Goal: Transaction & Acquisition: Book appointment/travel/reservation

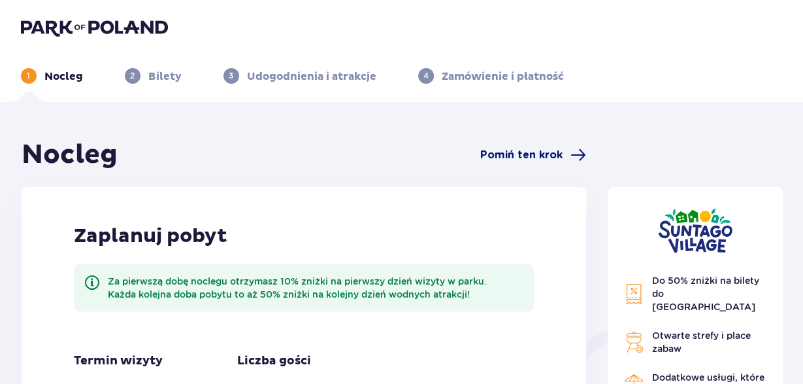
click at [531, 154] on span "Pomiń ten krok" at bounding box center [521, 155] width 82 height 14
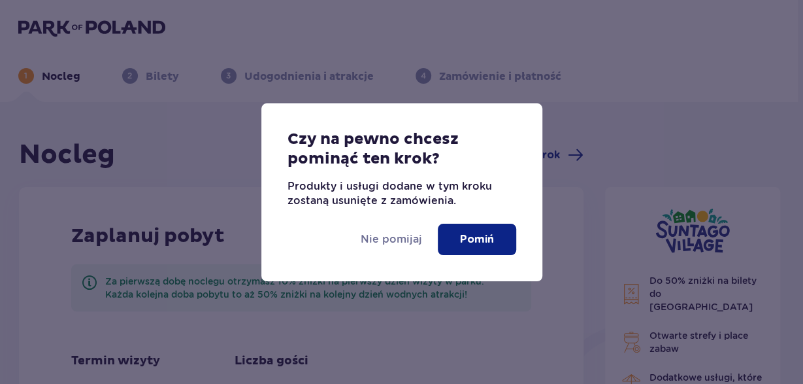
click at [480, 241] on p "Pomiń" at bounding box center [477, 239] width 34 height 14
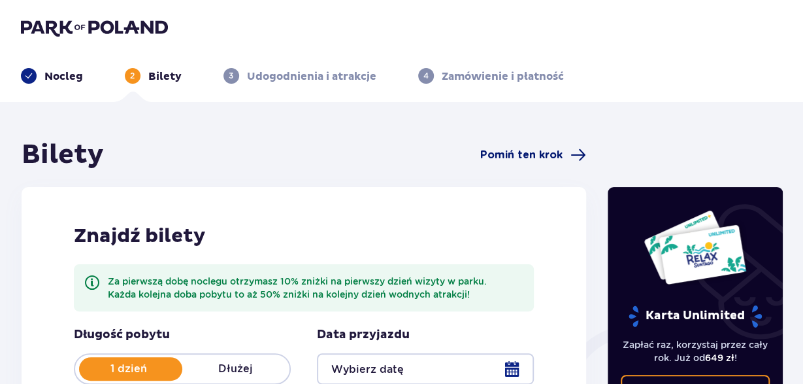
click at [505, 153] on span "Pomiń ten krok" at bounding box center [521, 155] width 82 height 14
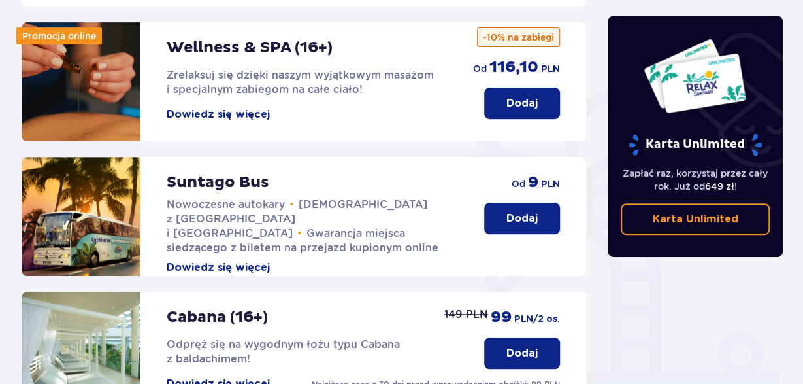
scroll to position [340, 0]
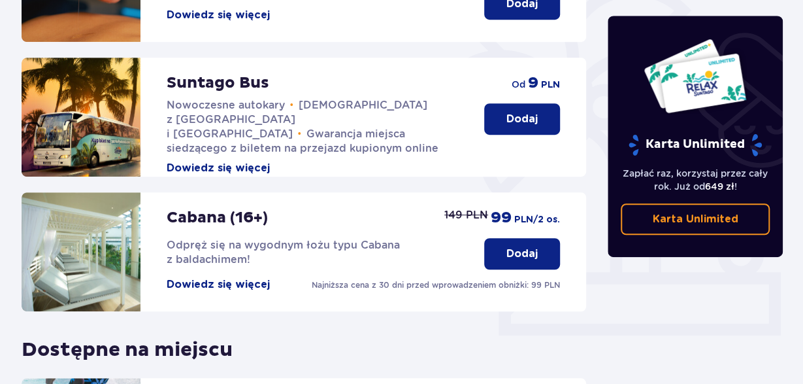
click at [537, 112] on p "Dodaj" at bounding box center [522, 119] width 31 height 14
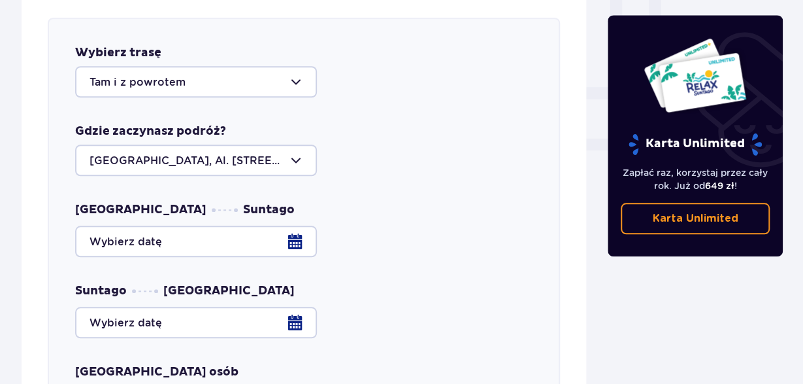
scroll to position [582, 0]
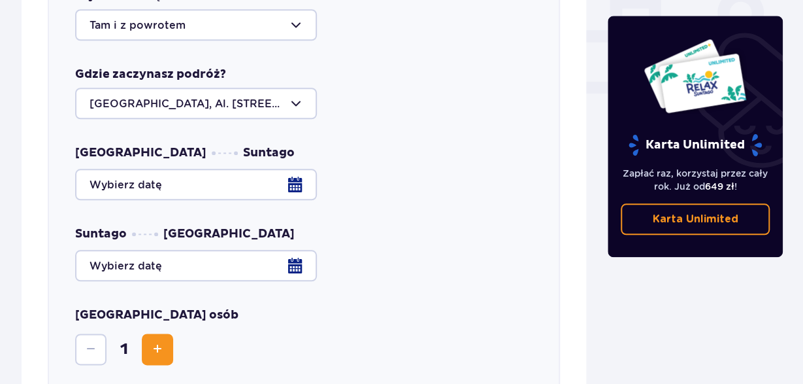
click at [299, 171] on div at bounding box center [304, 184] width 458 height 31
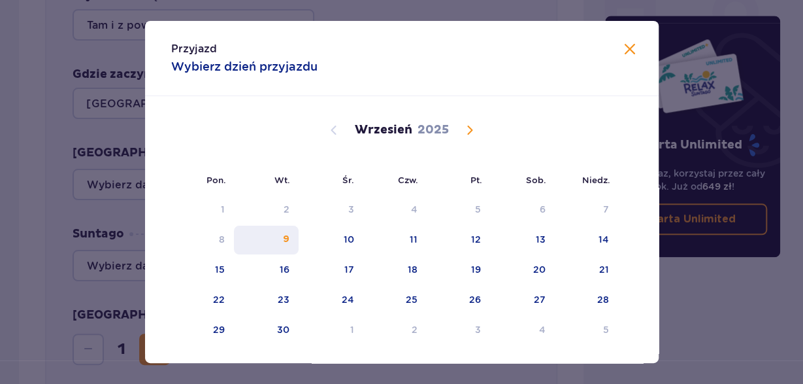
click at [290, 241] on div "9" at bounding box center [286, 239] width 7 height 13
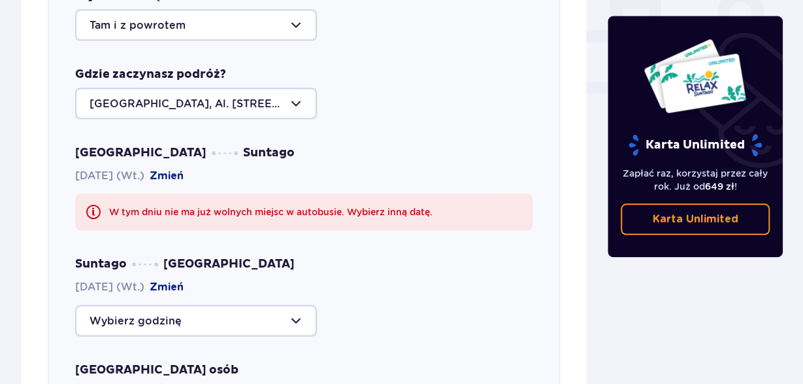
scroll to position [650, 0]
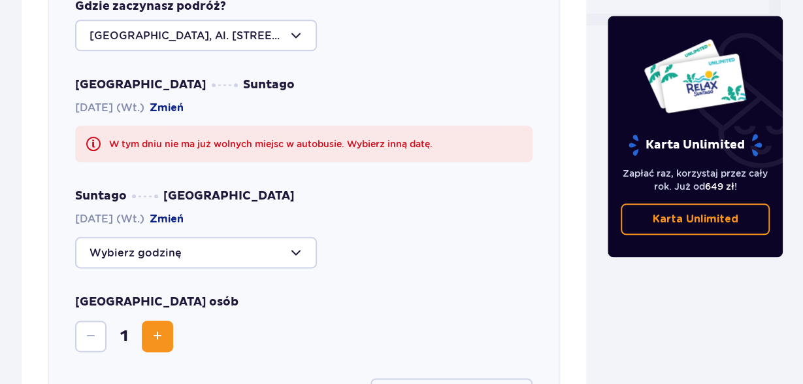
click at [295, 239] on div at bounding box center [196, 252] width 242 height 31
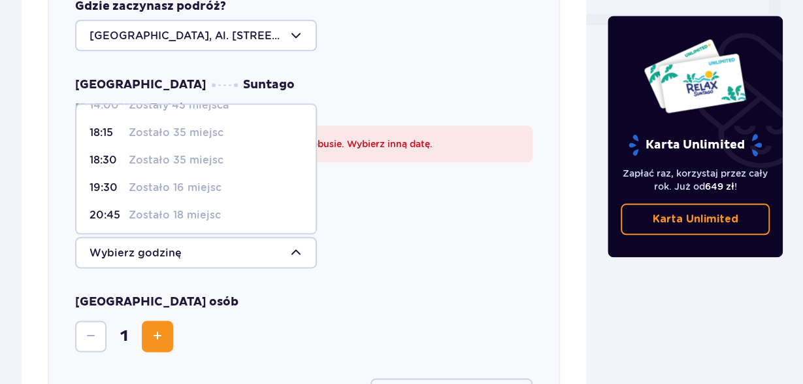
scroll to position [77, 0]
click at [119, 178] on p "20:45" at bounding box center [107, 185] width 34 height 14
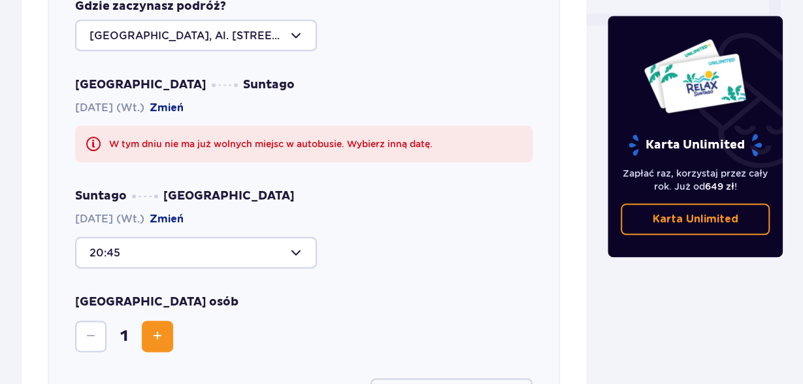
type input "20:45"
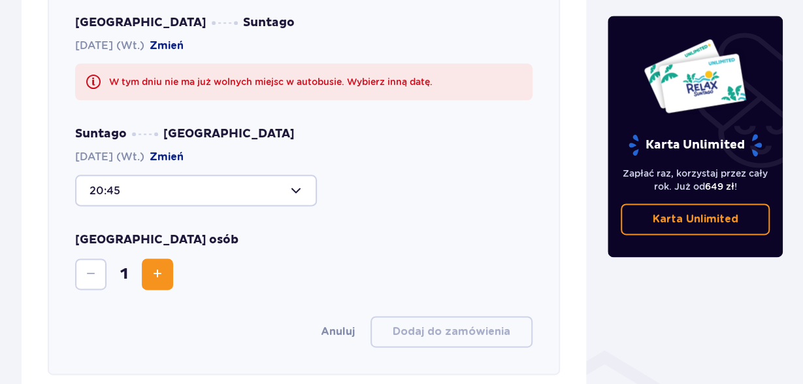
scroll to position [718, 0]
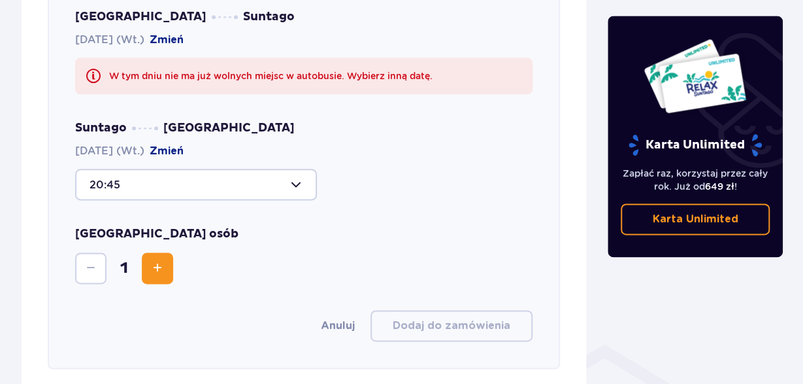
click at [157, 260] on span "Increase" at bounding box center [158, 268] width 16 height 16
click at [156, 260] on span "Increase" at bounding box center [158, 268] width 16 height 16
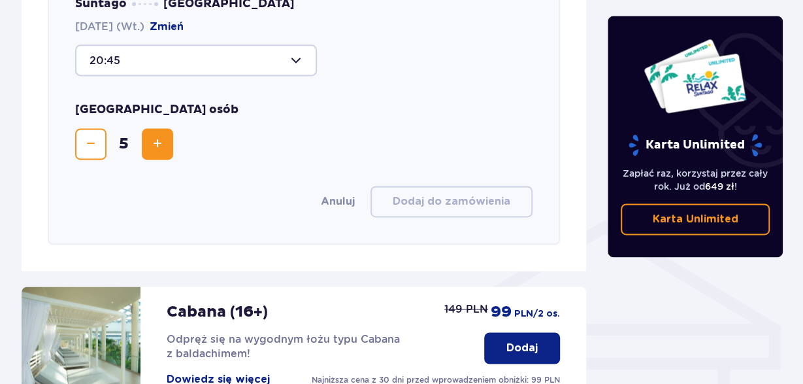
scroll to position [854, 0]
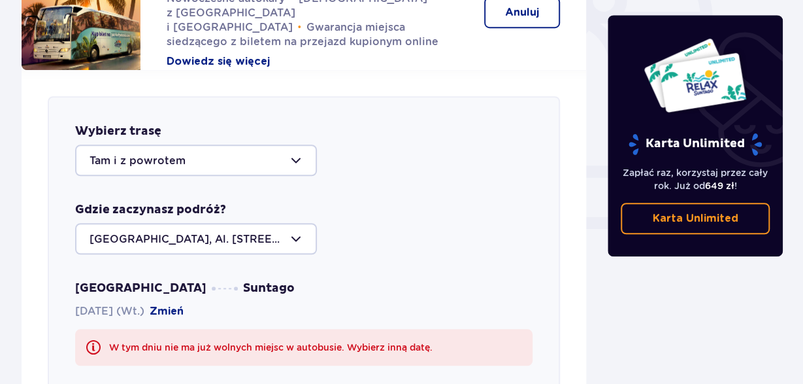
scroll to position [446, 0]
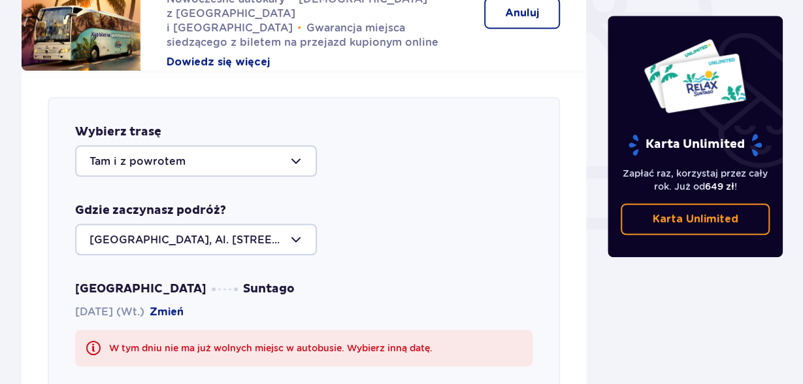
click at [294, 148] on div at bounding box center [196, 160] width 242 height 31
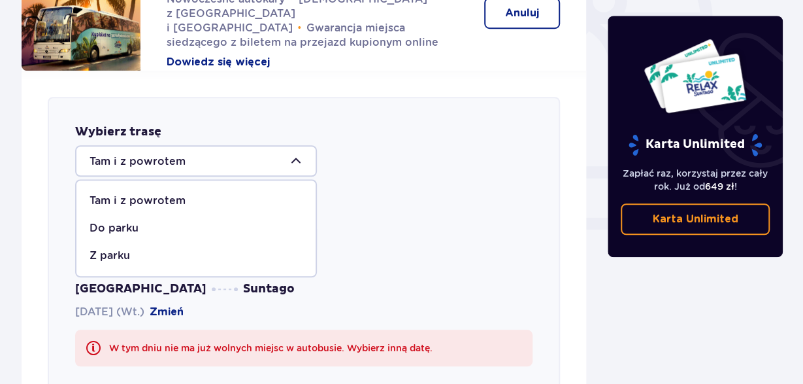
click at [120, 248] on p "Z parku" at bounding box center [110, 255] width 41 height 14
type input "Z parku"
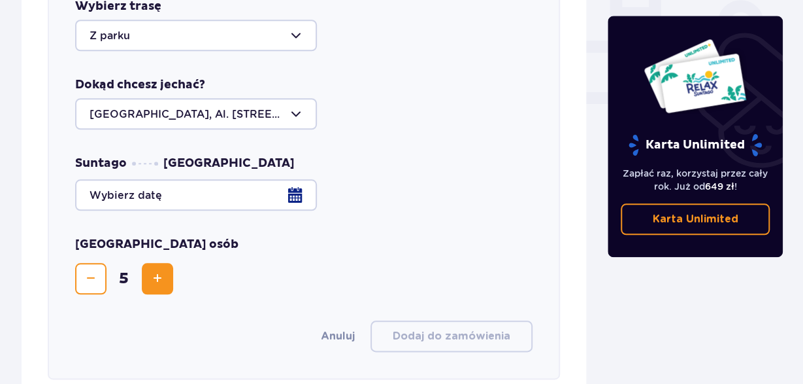
scroll to position [582, 0]
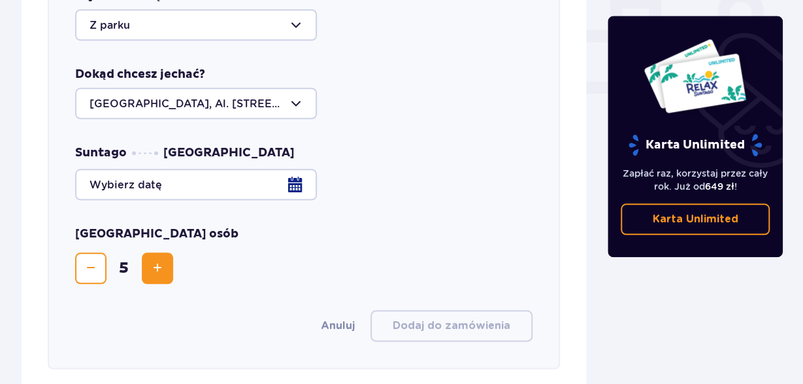
click at [298, 169] on div at bounding box center [304, 184] width 458 height 31
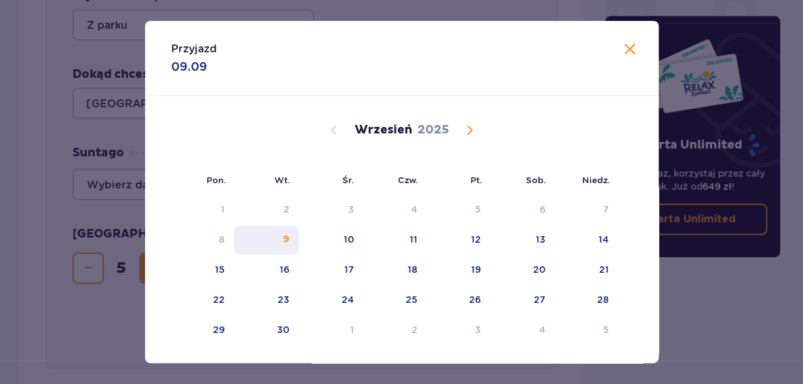
click at [290, 239] on div "9" at bounding box center [286, 239] width 7 height 13
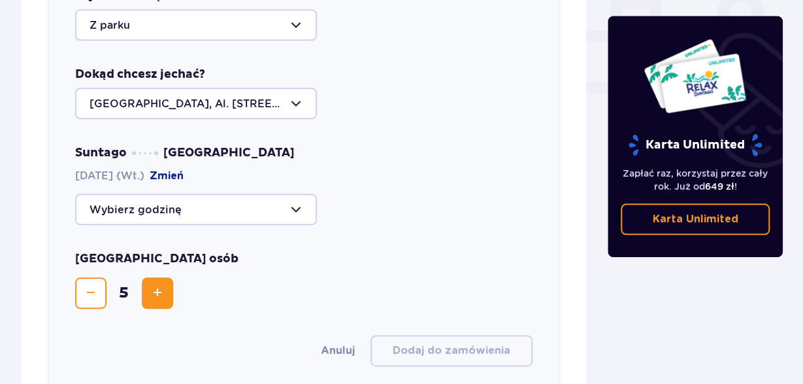
click at [295, 194] on div at bounding box center [196, 208] width 242 height 31
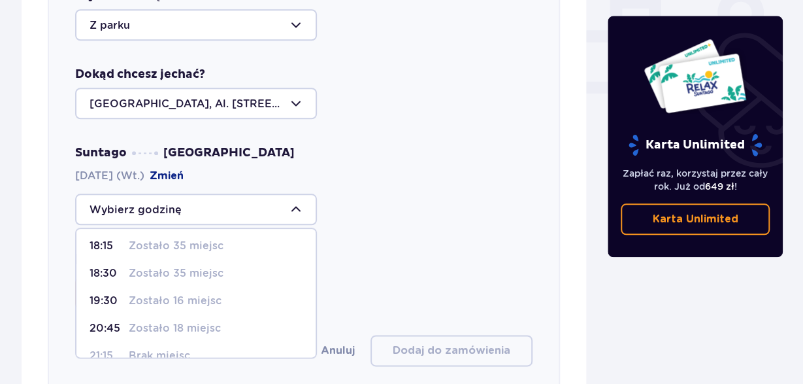
scroll to position [77, 0]
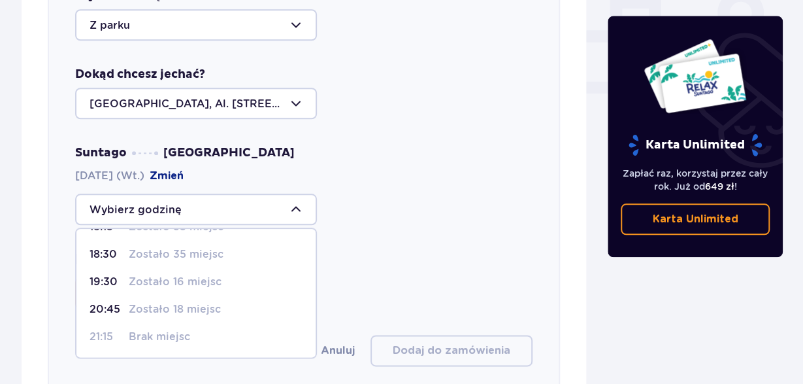
click at [182, 302] on p "Zostało 18 miejsc" at bounding box center [175, 309] width 92 height 14
type input "20:45"
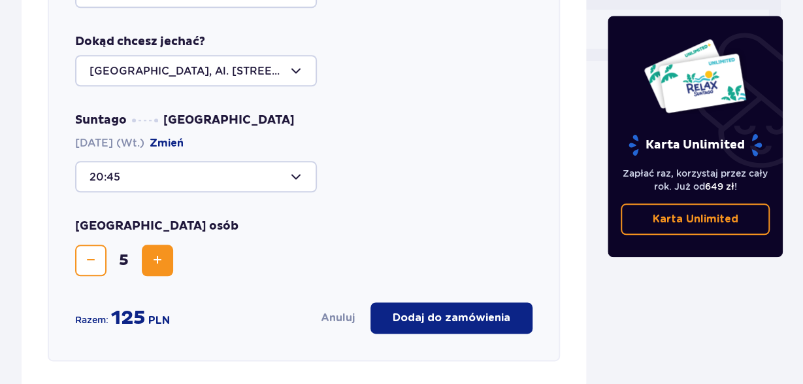
scroll to position [650, 0]
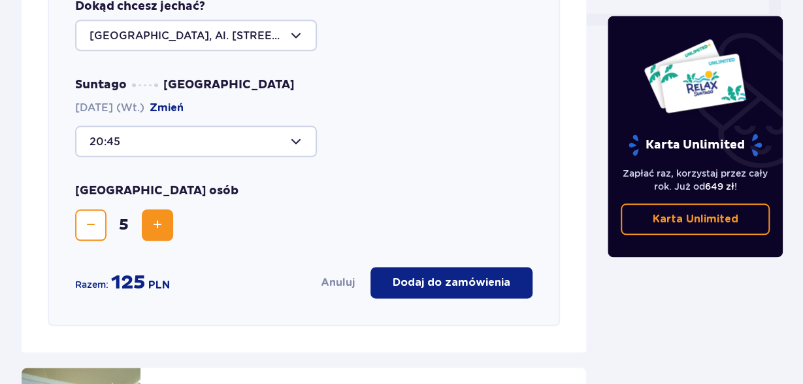
click at [480, 275] on p "Dodaj do zamówienia" at bounding box center [452, 282] width 118 height 14
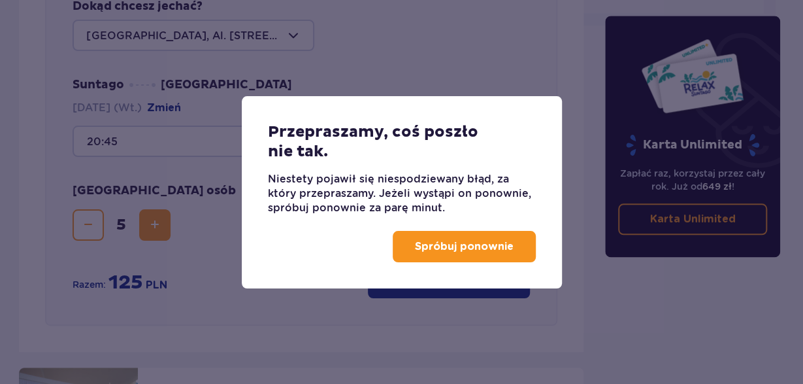
click at [482, 247] on p "Spróbuj ponownie" at bounding box center [464, 246] width 99 height 14
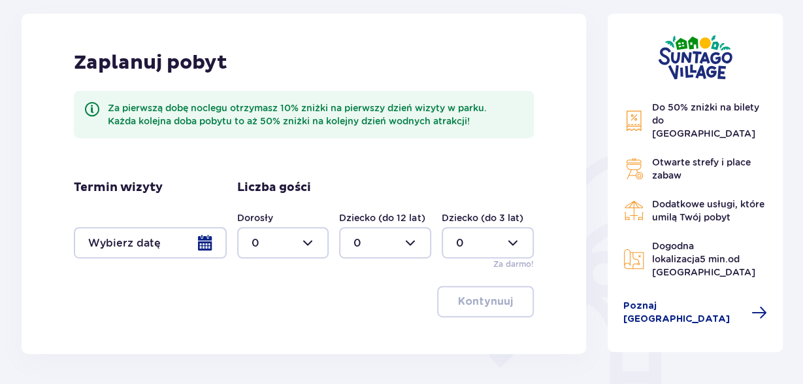
scroll to position [204, 0]
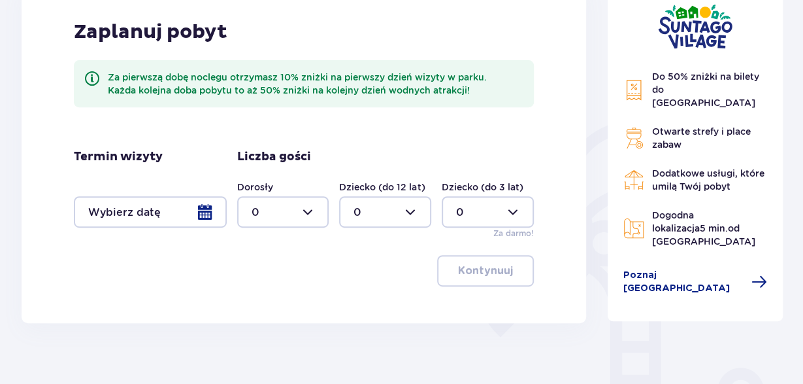
click at [203, 211] on div at bounding box center [150, 211] width 153 height 31
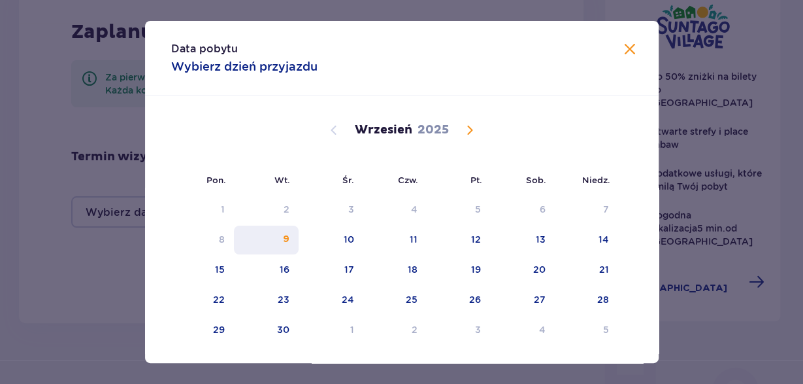
click at [287, 237] on div "9" at bounding box center [286, 239] width 7 height 13
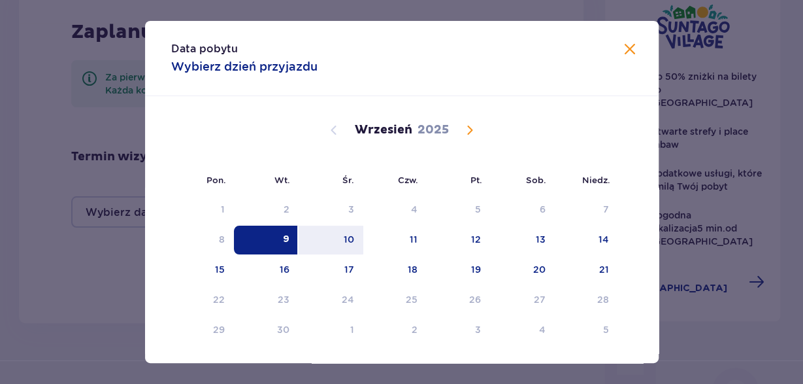
click at [280, 236] on div "9" at bounding box center [266, 240] width 65 height 29
click at [121, 246] on div "Data pobytu Wybierz dzień przyjazdu Pon. Wt. Śr. Czw. Pt. Sob. Niedz. Sierpień …" at bounding box center [401, 192] width 803 height 384
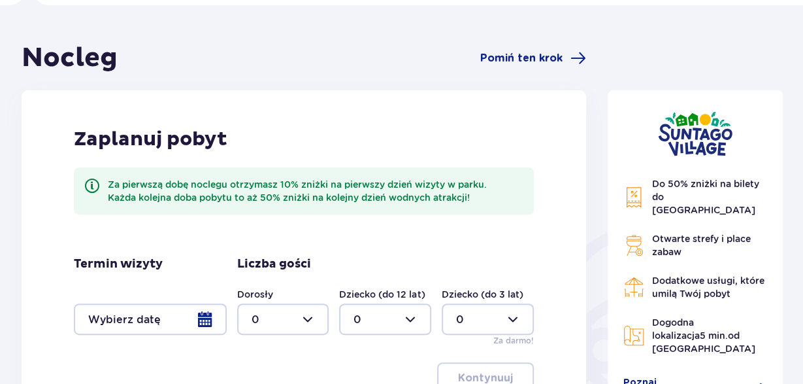
scroll to position [3, 0]
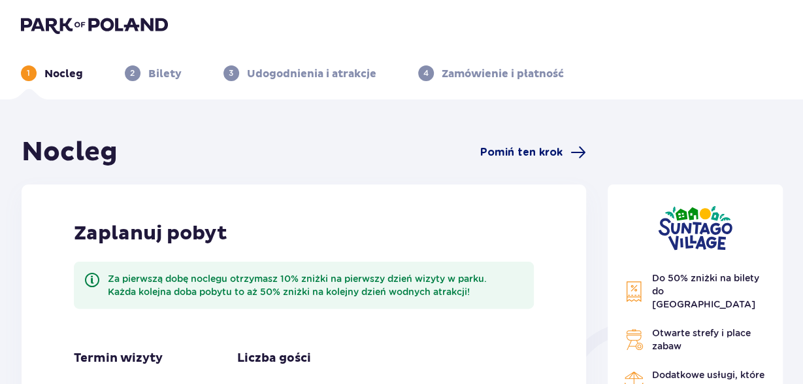
click at [530, 151] on span "Pomiń ten krok" at bounding box center [521, 152] width 82 height 14
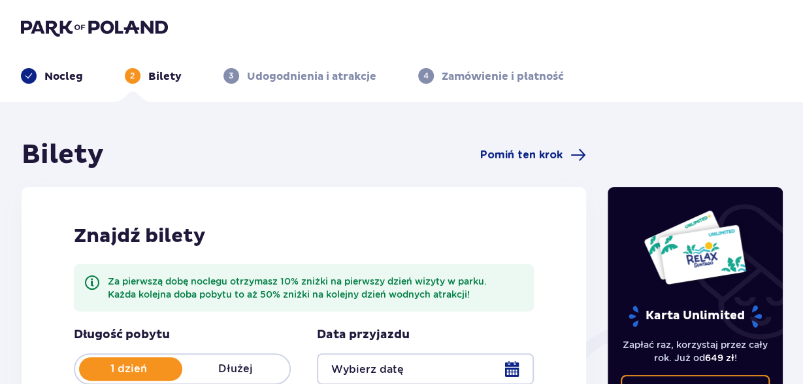
click at [530, 151] on span "Pomiń ten krok" at bounding box center [521, 155] width 82 height 14
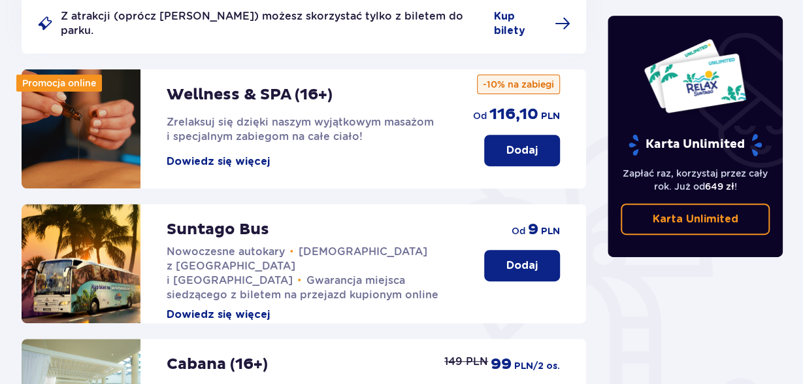
scroll to position [204, 0]
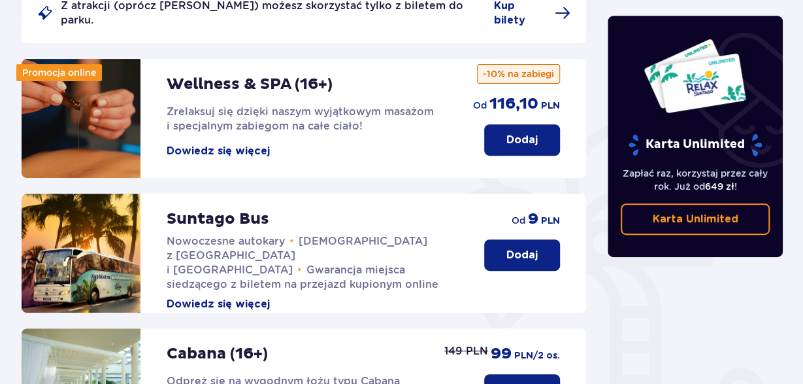
click at [537, 248] on p "Dodaj" at bounding box center [522, 255] width 31 height 14
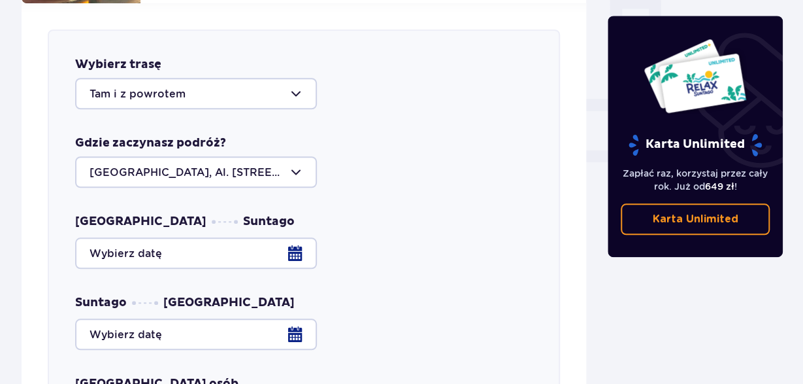
scroll to position [514, 0]
click at [290, 81] on div at bounding box center [196, 92] width 242 height 31
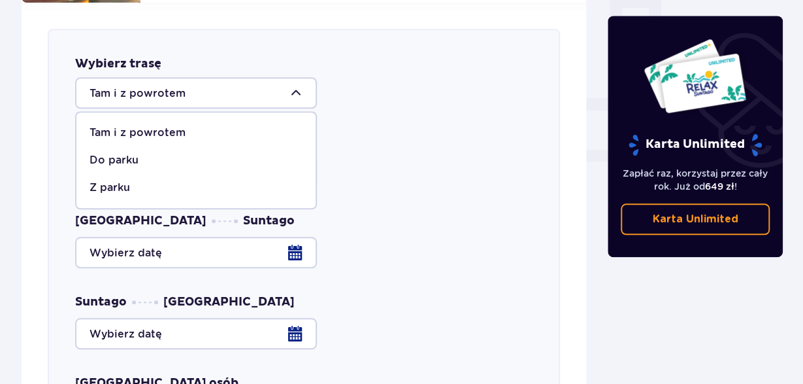
click at [143, 180] on div "Z parku" at bounding box center [196, 187] width 213 height 14
type input "Z parku"
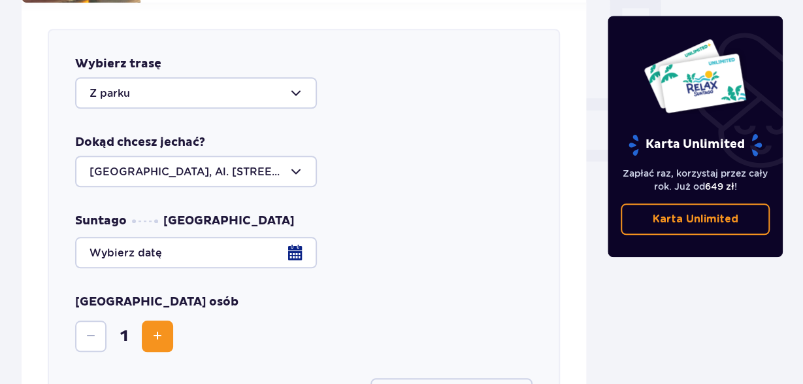
click at [292, 159] on div at bounding box center [196, 171] width 242 height 31
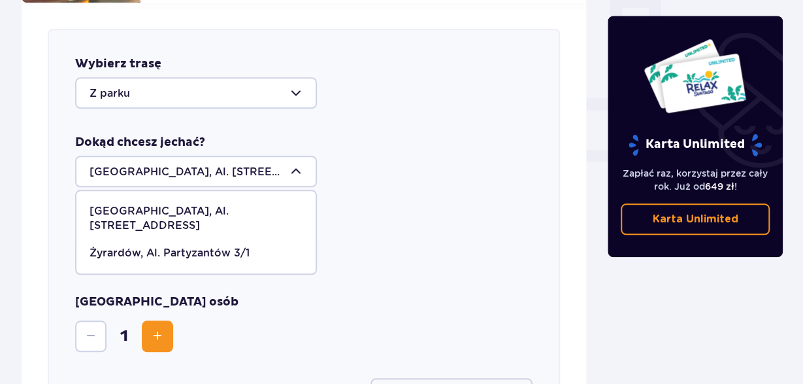
click at [232, 204] on p "Warszawa, Al. Jerozolimskie 56" at bounding box center [196, 218] width 213 height 29
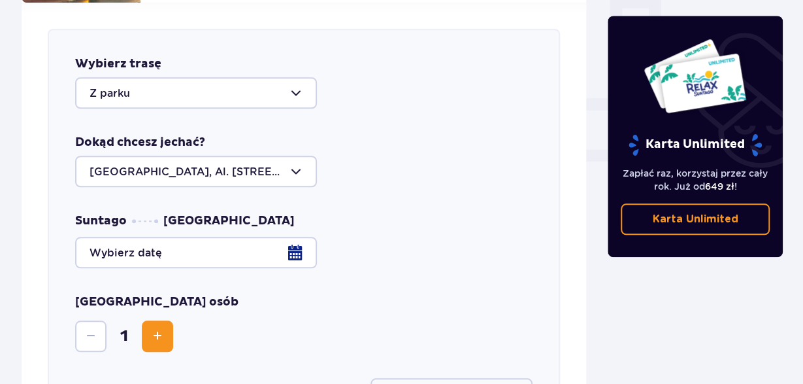
click at [291, 243] on div at bounding box center [304, 252] width 458 height 31
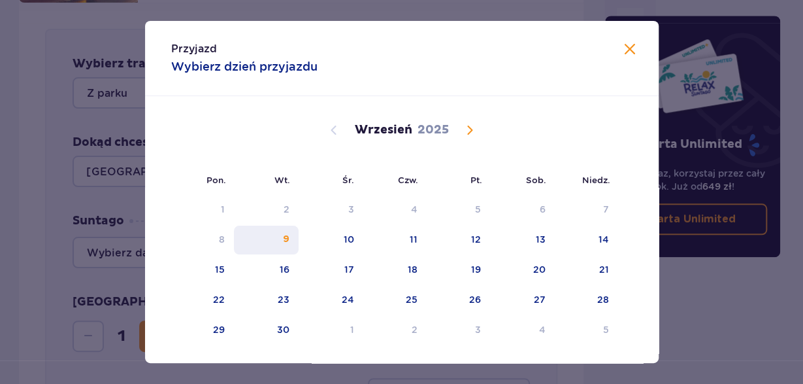
click at [288, 239] on div "9" at bounding box center [286, 239] width 7 height 13
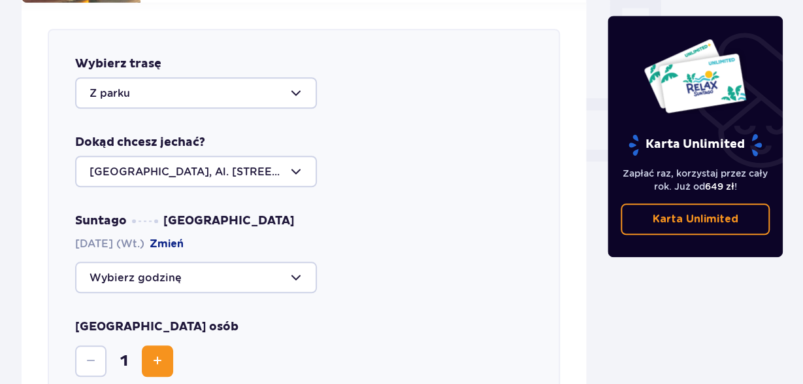
click at [299, 265] on div at bounding box center [196, 276] width 242 height 31
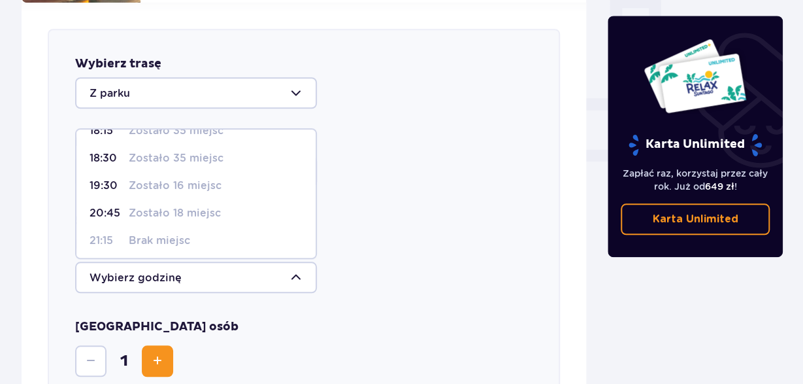
scroll to position [77, 0]
click at [181, 203] on p "Zostało 18 miejsc" at bounding box center [175, 210] width 92 height 14
type input "20:45"
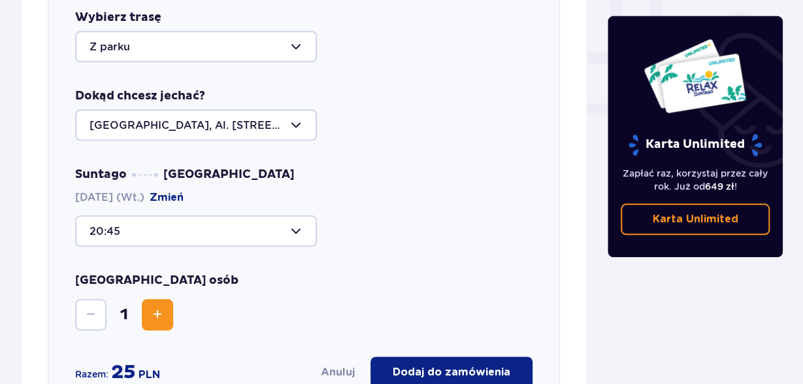
scroll to position [650, 0]
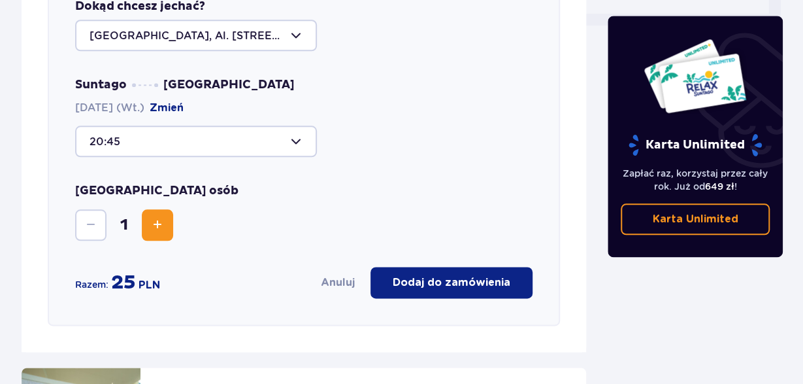
click at [159, 217] on span "Increase" at bounding box center [158, 225] width 16 height 16
click at [464, 275] on p "Dodaj do zamówienia" at bounding box center [452, 282] width 118 height 14
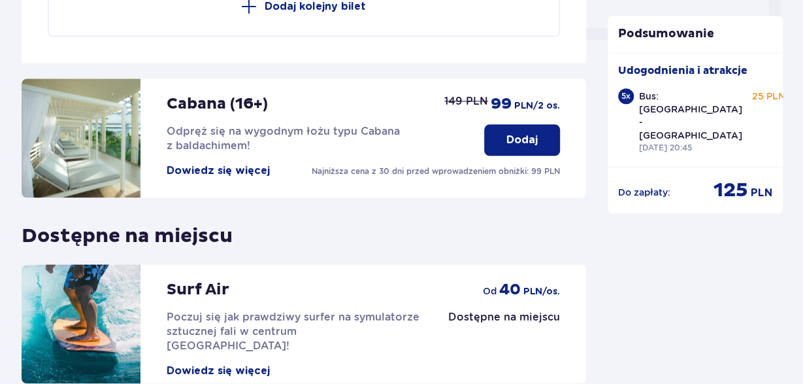
scroll to position [747, 0]
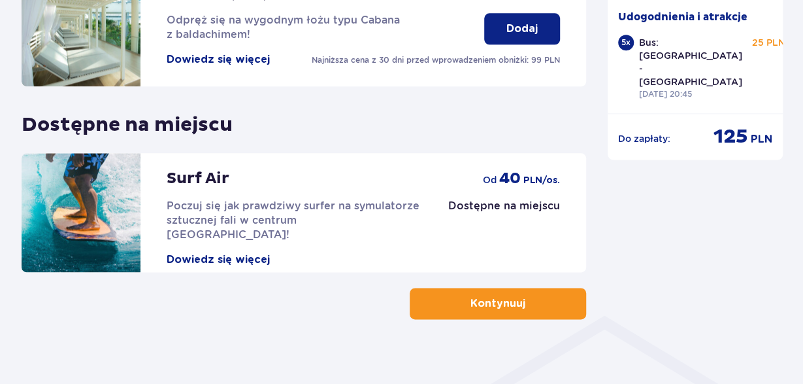
click at [495, 296] on p "Kontynuuj" at bounding box center [498, 303] width 55 height 14
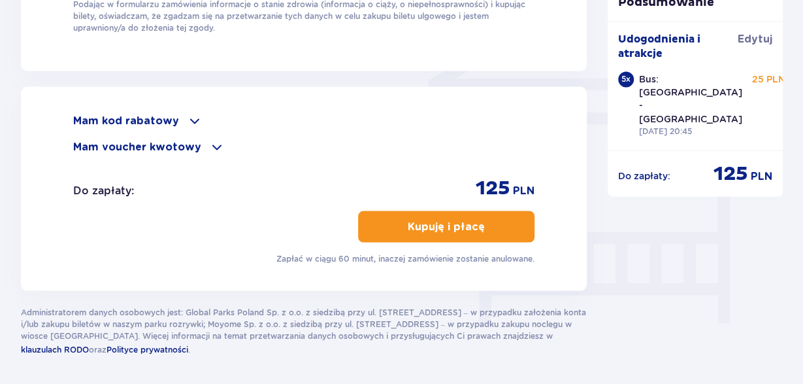
scroll to position [1134, 0]
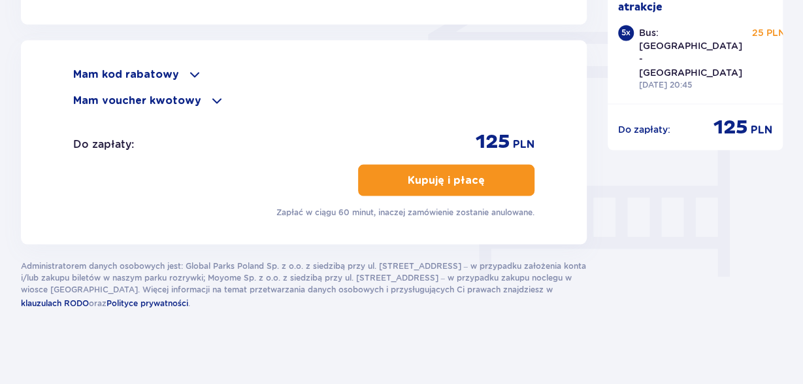
click at [189, 67] on span at bounding box center [195, 74] width 16 height 16
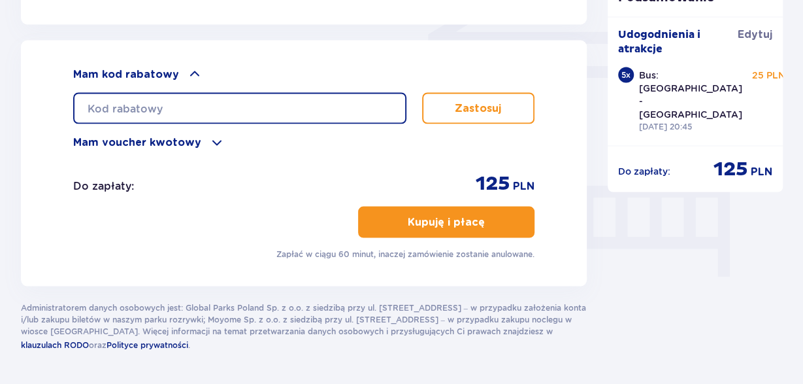
click at [160, 101] on input "text" at bounding box center [239, 107] width 333 height 31
click at [113, 108] on input "text" at bounding box center [239, 107] width 333 height 31
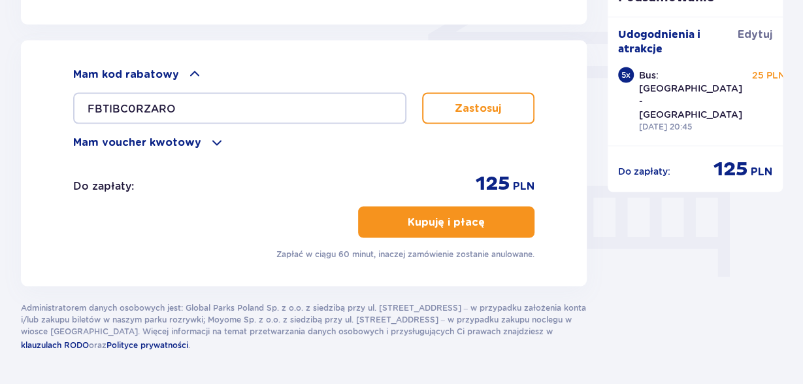
click at [467, 105] on p "Zastosuj" at bounding box center [478, 108] width 46 height 14
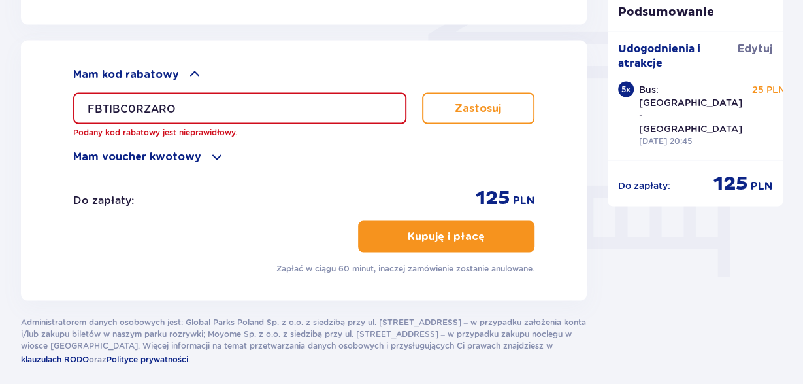
click at [121, 103] on input "FBTIBC0RZARO" at bounding box center [239, 107] width 333 height 31
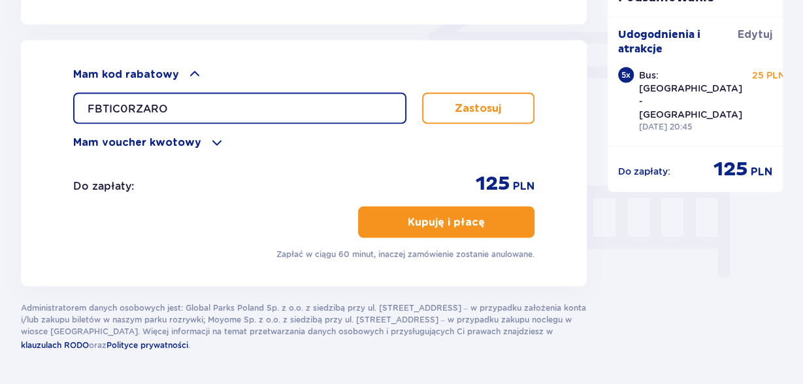
type input "FBTIC0RZARO"
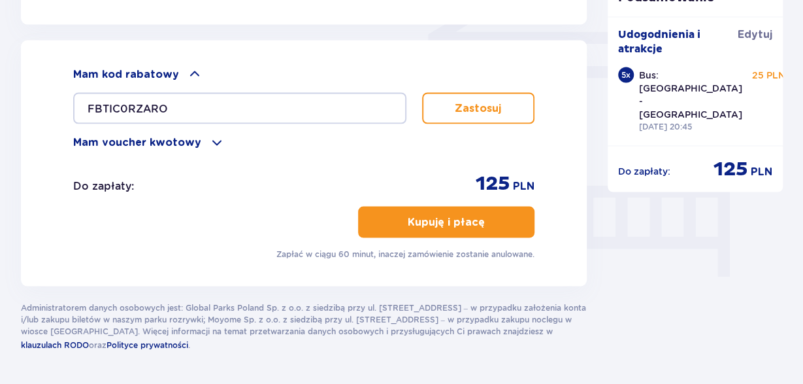
click at [169, 165] on div "Mam kod rabatowy FBTIC0RZARO Zastosuj Mam voucher kwotowy Zastosuj Do zapłaty :…" at bounding box center [304, 162] width 462 height 193
click at [486, 216] on span "button" at bounding box center [488, 222] width 16 height 16
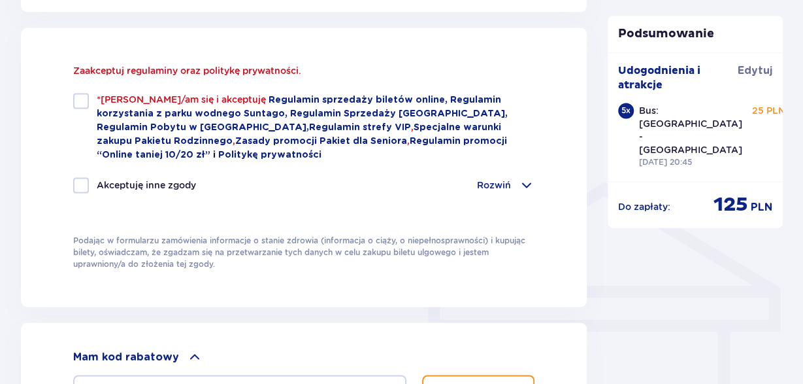
scroll to position [879, 0]
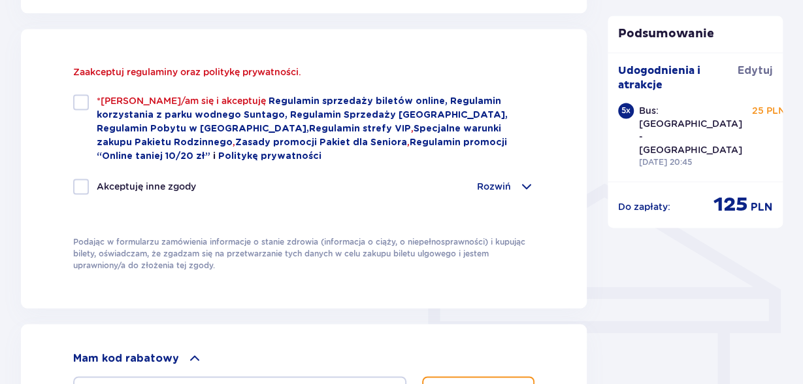
click at [79, 103] on div at bounding box center [81, 102] width 16 height 16
checkbox input "true"
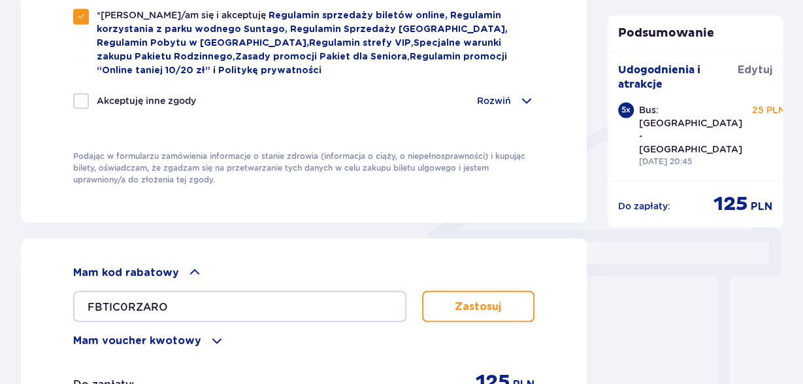
scroll to position [1015, 0]
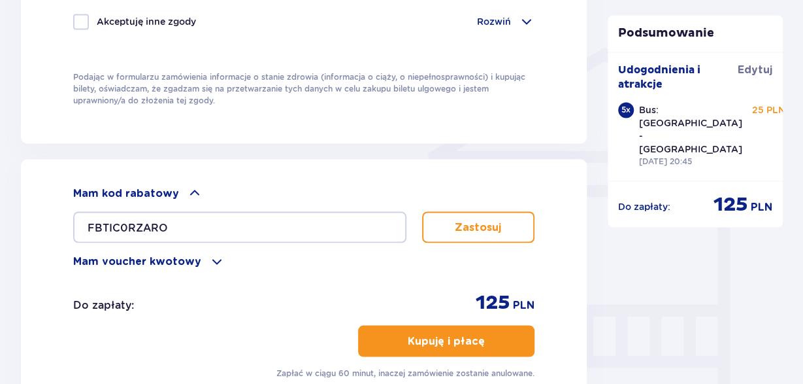
click at [452, 225] on button "Zastosuj" at bounding box center [478, 226] width 113 height 31
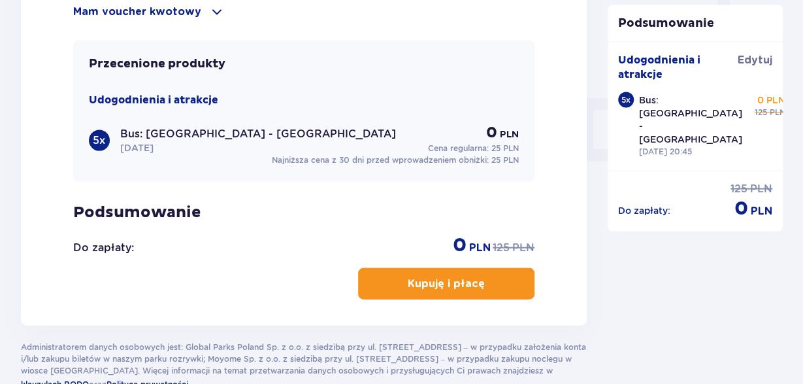
scroll to position [1286, 0]
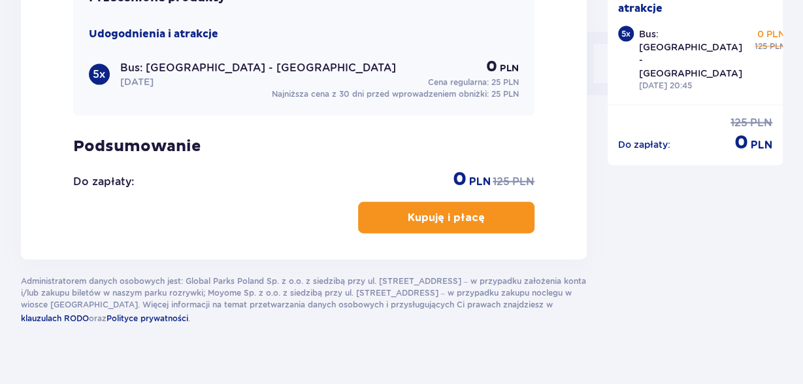
click at [444, 216] on p "Kupuję i płacę" at bounding box center [446, 217] width 77 height 14
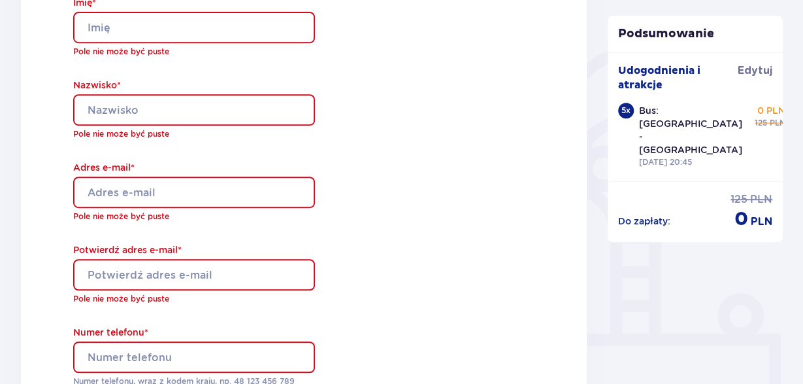
scroll to position [214, 0]
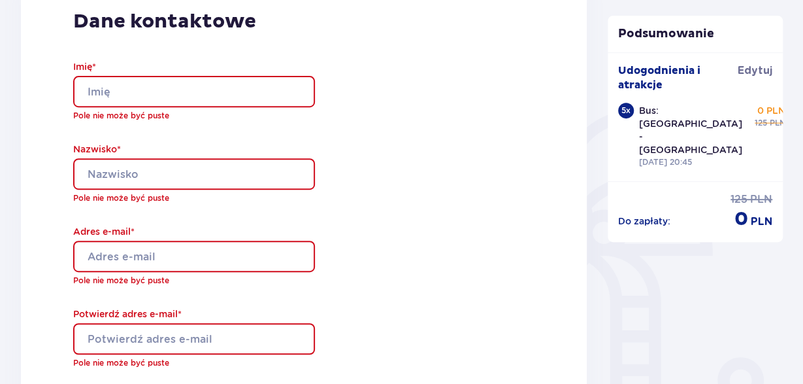
click at [125, 93] on input "Imię *" at bounding box center [194, 91] width 242 height 31
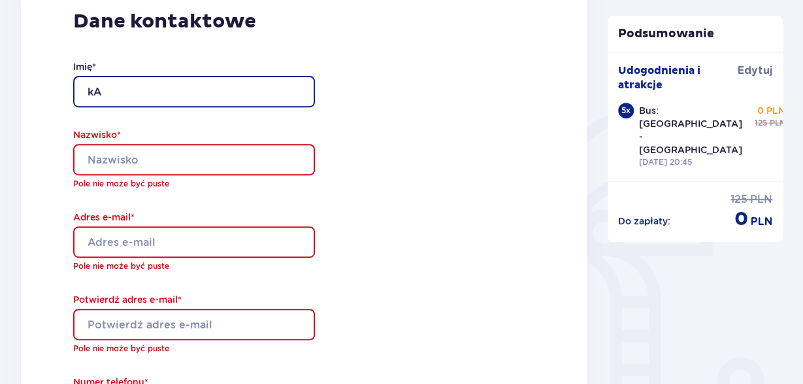
type input "k"
type input "Karolina"
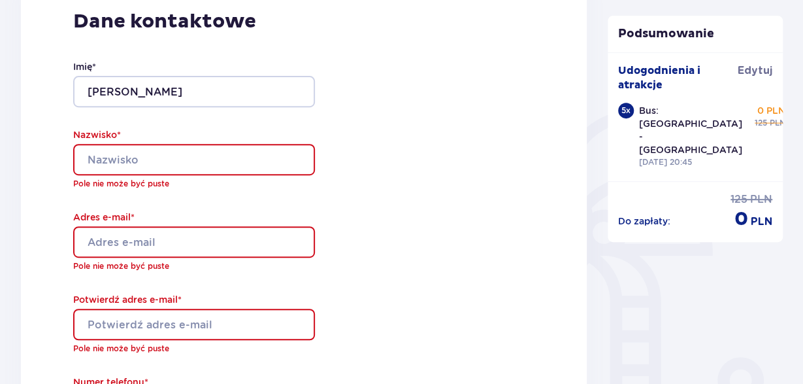
drag, startPoint x: 454, startPoint y: 149, endPoint x: 357, endPoint y: 163, distance: 98.4
click at [455, 148] on div "Dane kontaktowe Imię * Karolina Nazwisko * Pole nie może być puste Adres e-mail…" at bounding box center [304, 276] width 567 height 607
click at [122, 152] on input "Nazwisko *" at bounding box center [194, 159] width 242 height 31
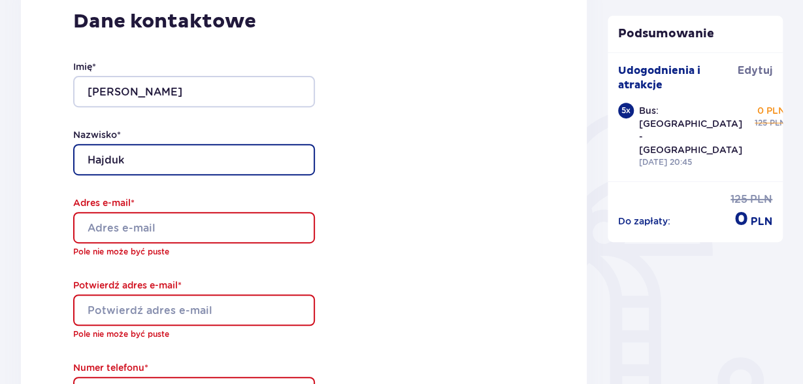
type input "Hajduk"
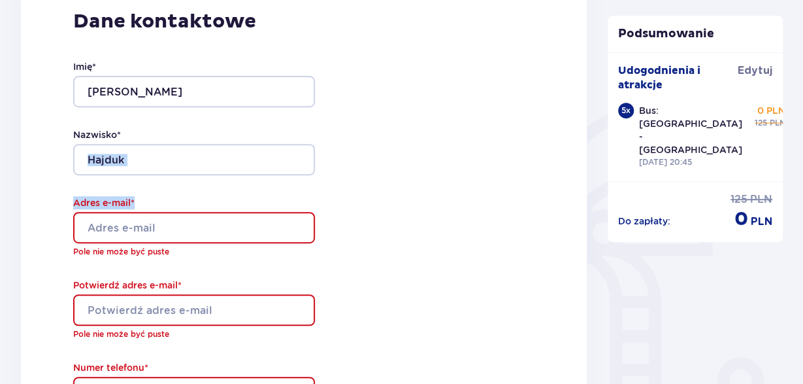
drag, startPoint x: 493, startPoint y: 186, endPoint x: 405, endPoint y: 200, distance: 88.8
click at [493, 186] on div "Dane kontaktowe Imię * Karolina Nazwisko * Hajduk Adres e-mail * Pole nie może …" at bounding box center [304, 269] width 567 height 592
click at [114, 220] on input "Adres e-mail *" at bounding box center [194, 227] width 242 height 31
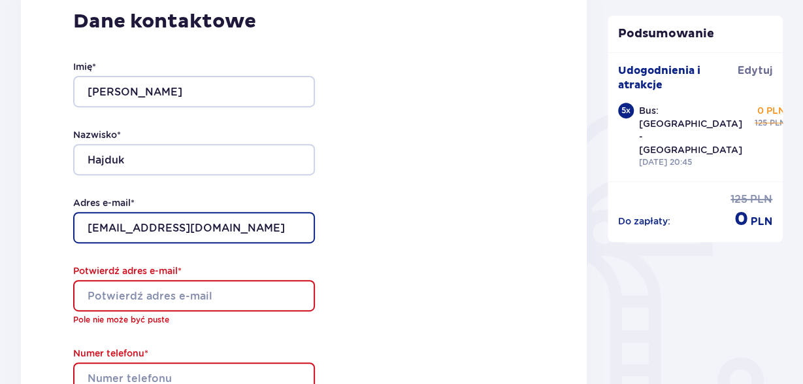
type input "[EMAIL_ADDRESS][DOMAIN_NAME]"
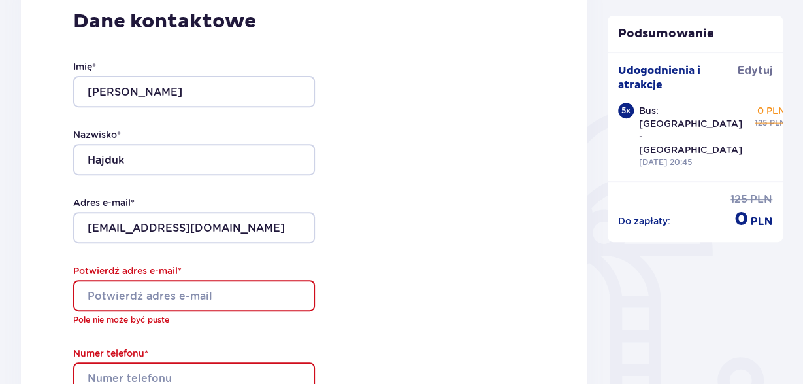
click at [143, 298] on input "Potwierdź adres e-mail *" at bounding box center [194, 295] width 242 height 31
type input "[EMAIL_ADDRESS][DOMAIN_NAME]"
click at [412, 303] on div "Dane kontaktowe Imię * Karolina Nazwisko * Hajduk Adres e-mail * karolina.hajdu…" at bounding box center [304, 262] width 567 height 578
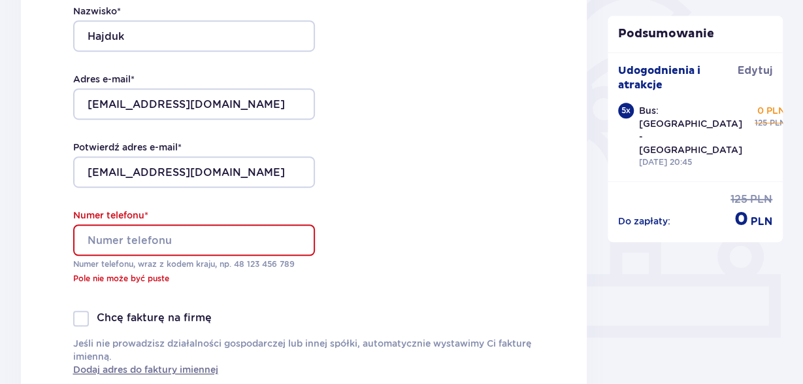
scroll to position [350, 0]
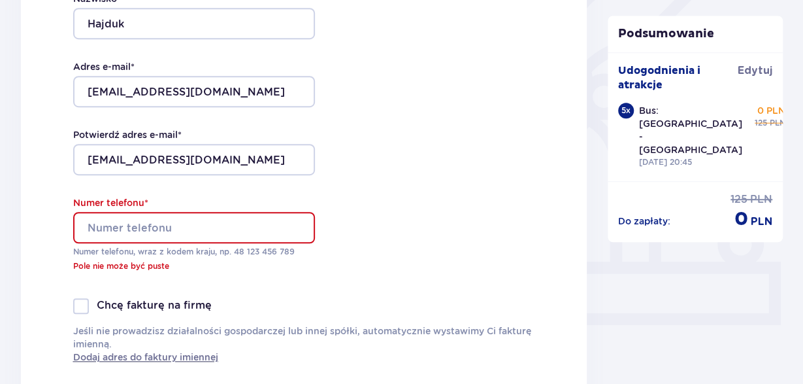
click at [110, 223] on input "Numer telefonu *" at bounding box center [194, 227] width 242 height 31
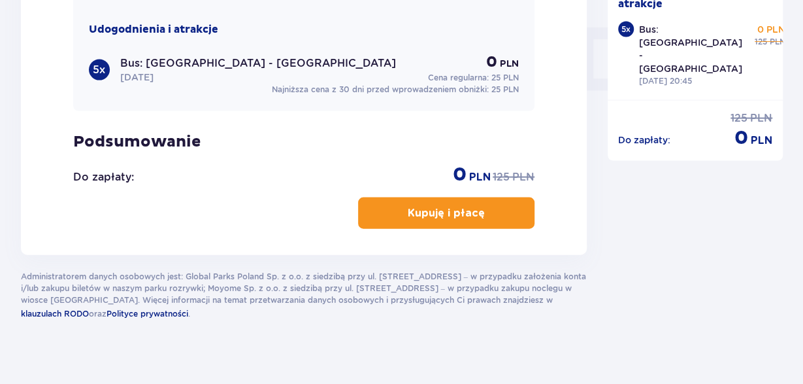
scroll to position [1302, 0]
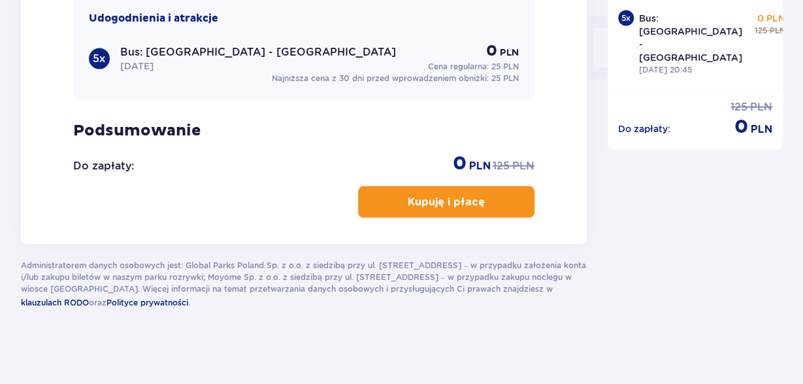
type input "664059356"
click at [425, 197] on p "Kupuję i płacę" at bounding box center [446, 202] width 77 height 14
